Goal: Transaction & Acquisition: Purchase product/service

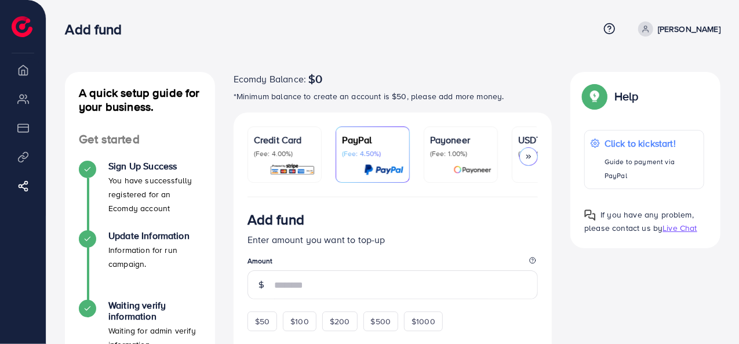
click at [293, 157] on p "(Fee: 4.00%)" at bounding box center [284, 153] width 61 height 9
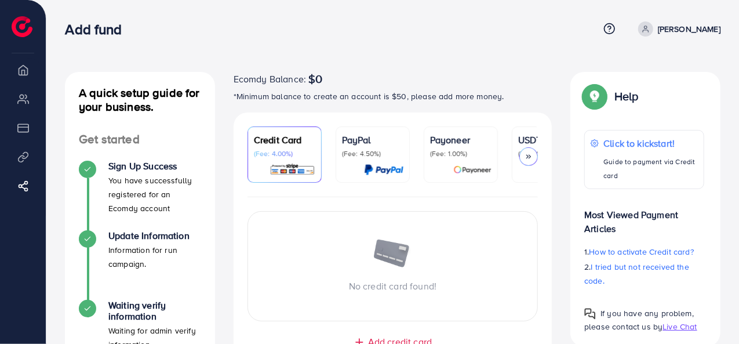
click at [347, 150] on p "(Fee: 4.50%)" at bounding box center [372, 153] width 61 height 9
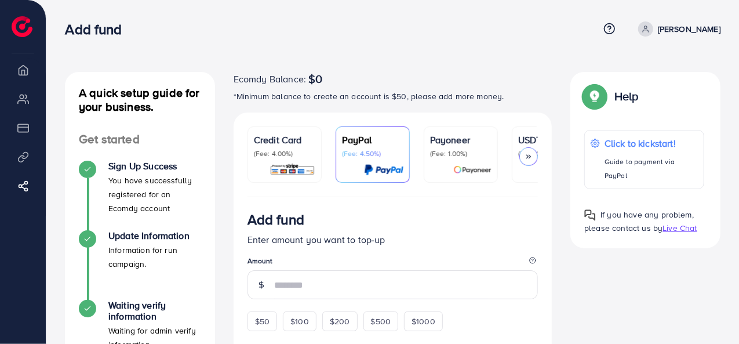
click at [31, 72] on li "Overview" at bounding box center [23, 69] width 46 height 23
click at [255, 325] on span "$50" at bounding box center [262, 321] width 14 height 12
type input "**"
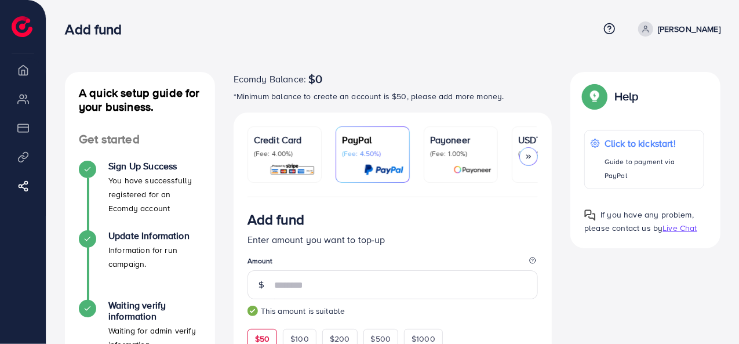
click at [296, 176] on img at bounding box center [293, 169] width 46 height 13
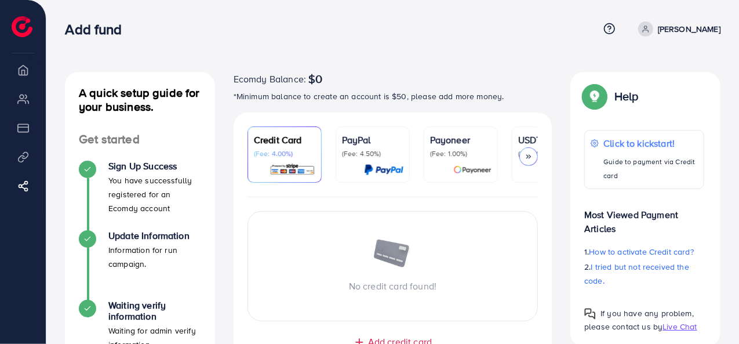
click at [24, 71] on li "Overview" at bounding box center [23, 69] width 46 height 23
